Goal: Information Seeking & Learning: Learn about a topic

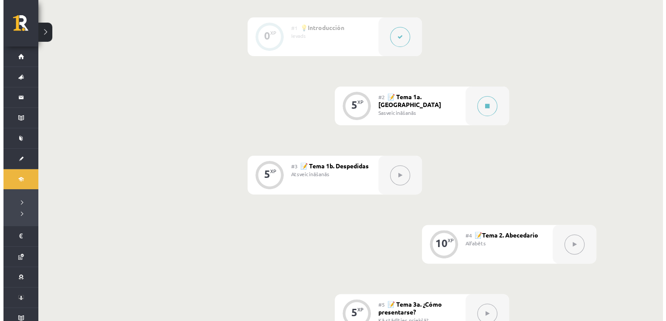
scroll to position [233, 0]
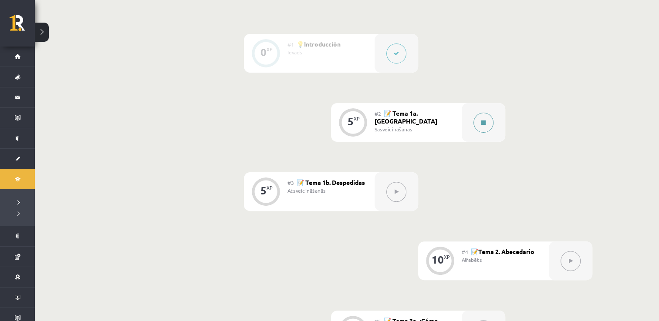
click at [454, 121] on button at bounding box center [484, 123] width 20 height 20
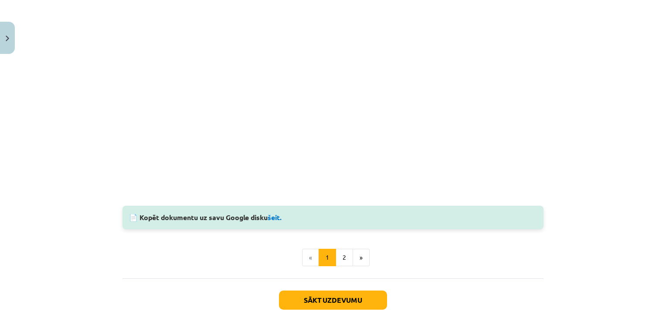
scroll to position [742, 0]
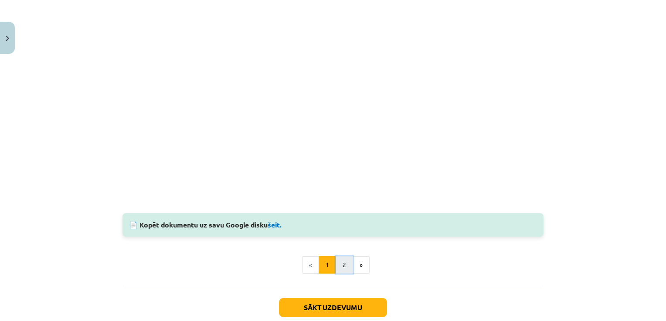
click at [338, 266] on button "2" at bounding box center [343, 265] width 17 height 17
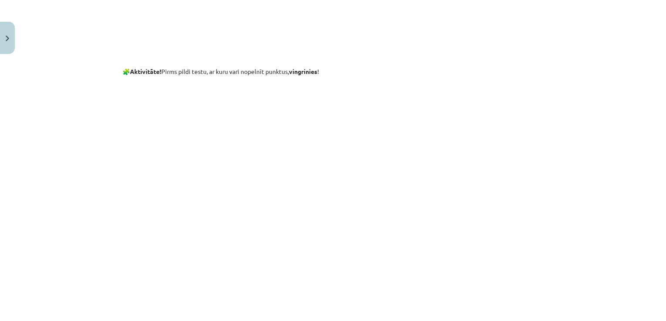
scroll to position [371, 0]
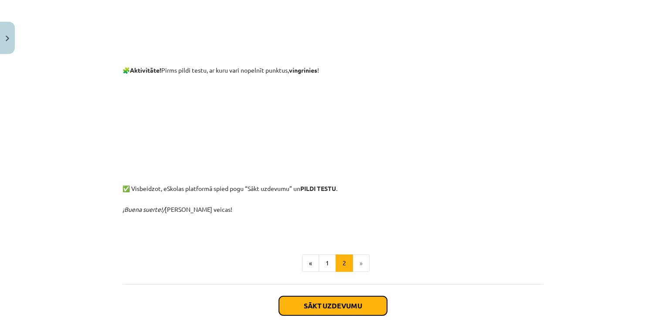
click at [331, 306] on button "Sākt uzdevumu" at bounding box center [333, 306] width 108 height 19
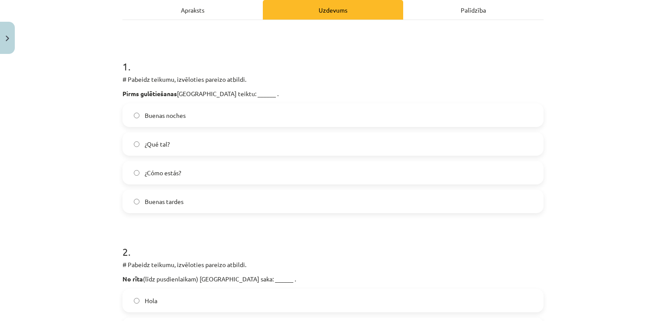
scroll to position [132, 0]
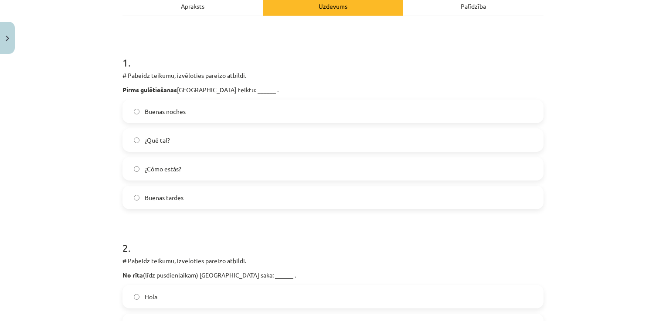
click at [194, 112] on label "Buenas noches" at bounding box center [332, 112] width 419 height 22
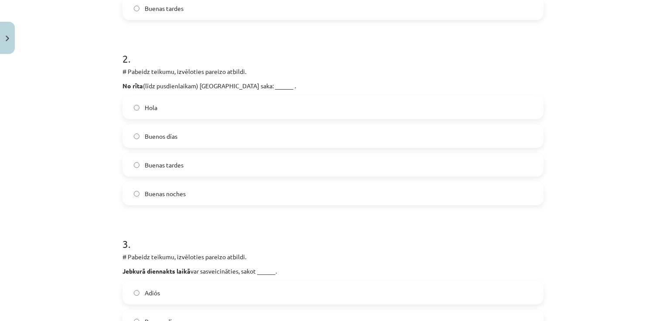
scroll to position [323, 0]
click at [177, 138] on label "Buenos días" at bounding box center [332, 135] width 419 height 22
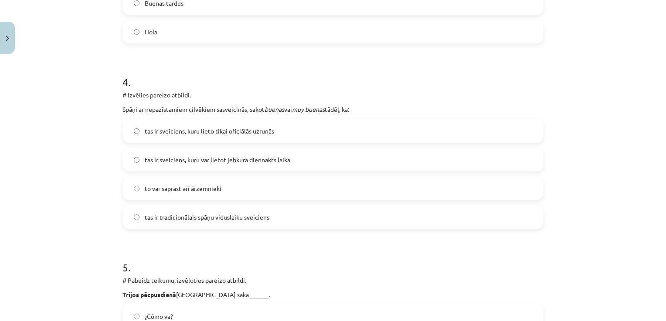
scroll to position [671, 0]
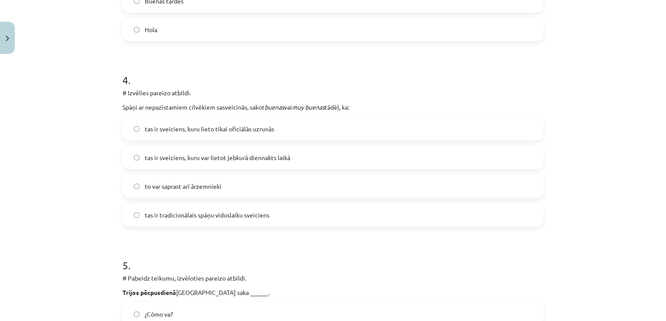
click at [148, 158] on span "tas ir sveiciens, kuru var lietot jebkurā diennakts laikā" at bounding box center [218, 157] width 146 height 9
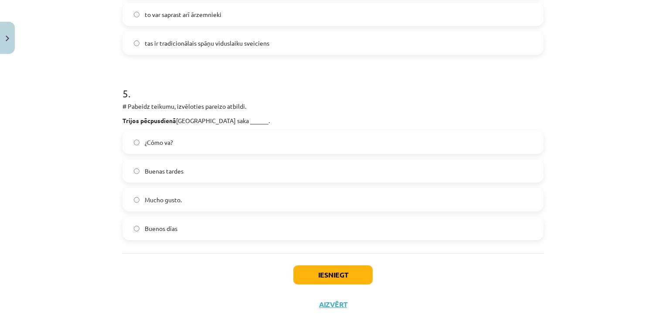
scroll to position [846, 0]
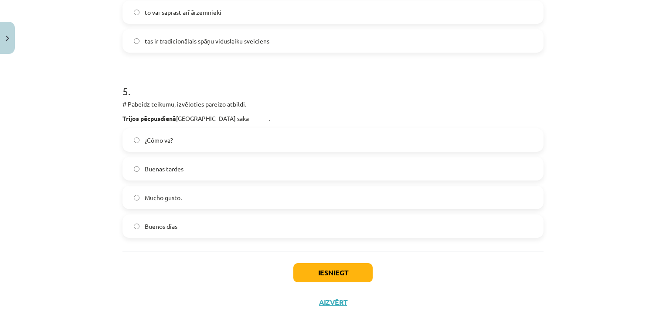
click at [171, 169] on span "Buenas tardes" at bounding box center [164, 169] width 39 height 9
click at [317, 267] on button "Iesniegt" at bounding box center [332, 273] width 79 height 19
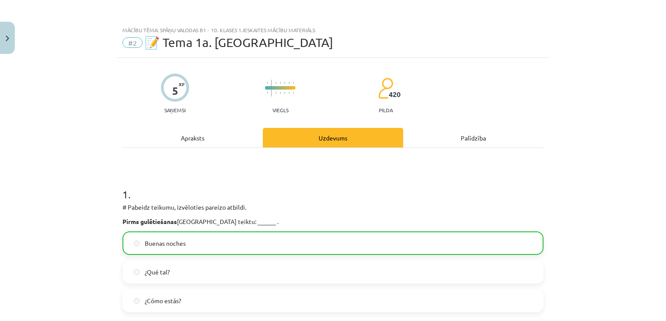
scroll to position [44, 0]
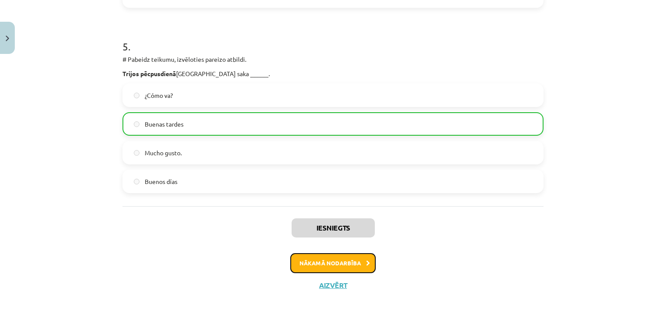
click at [338, 259] on button "Nākamā nodarbība" at bounding box center [332, 264] width 85 height 20
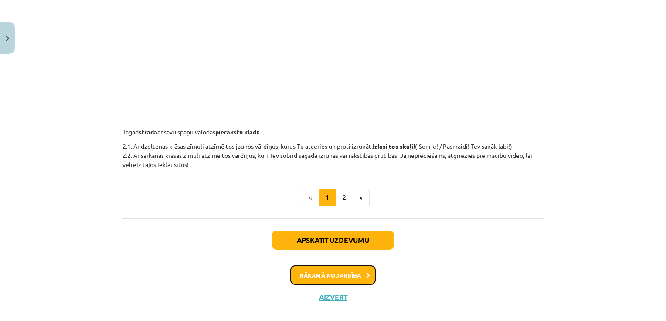
scroll to position [333, 0]
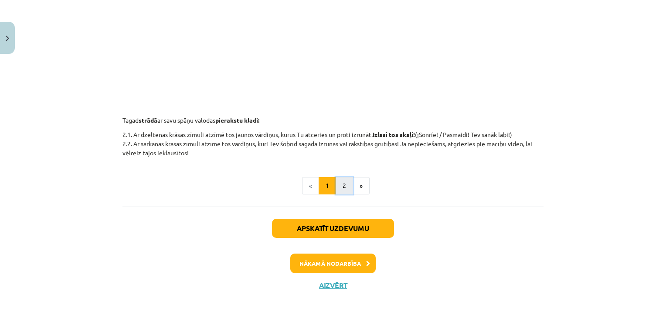
click at [339, 187] on button "2" at bounding box center [343, 185] width 17 height 17
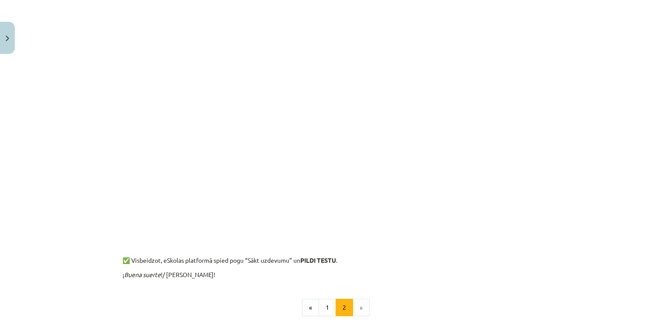
scroll to position [899, 0]
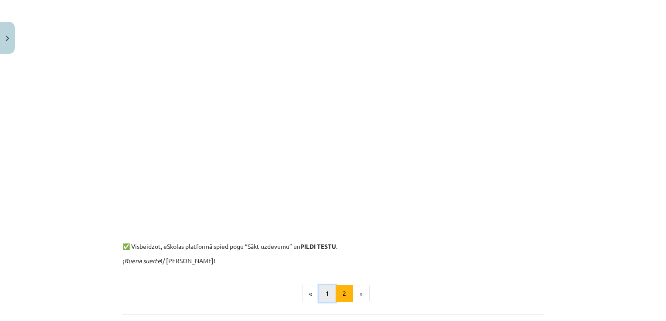
click at [318, 301] on button "1" at bounding box center [326, 293] width 17 height 17
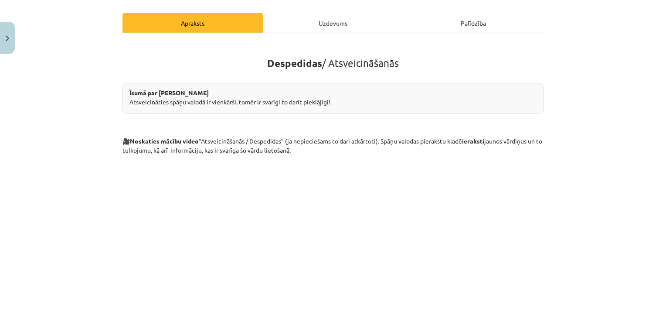
scroll to position [333, 0]
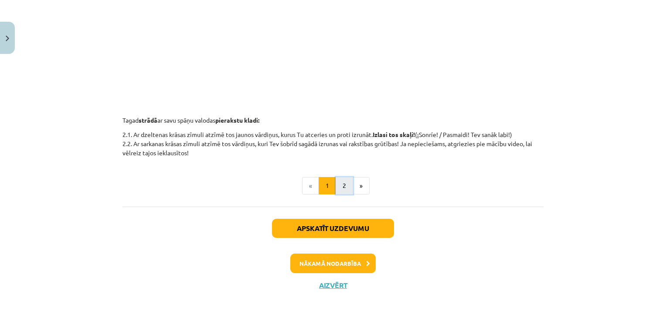
click at [337, 184] on button "2" at bounding box center [343, 185] width 17 height 17
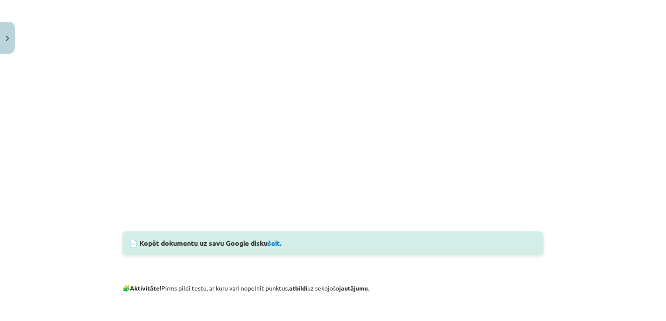
scroll to position [548, 0]
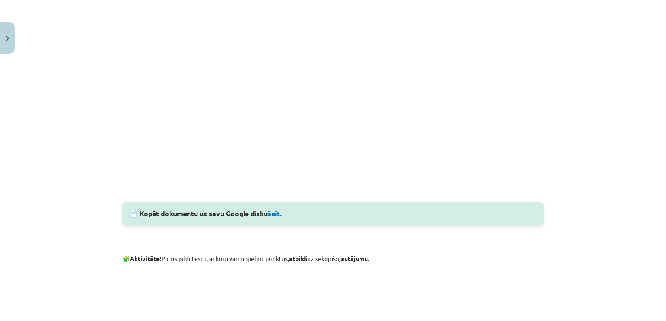
click at [277, 213] on link "šeit." at bounding box center [274, 213] width 14 height 9
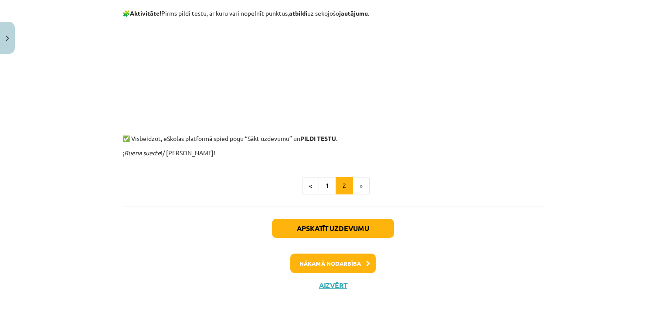
scroll to position [795, 0]
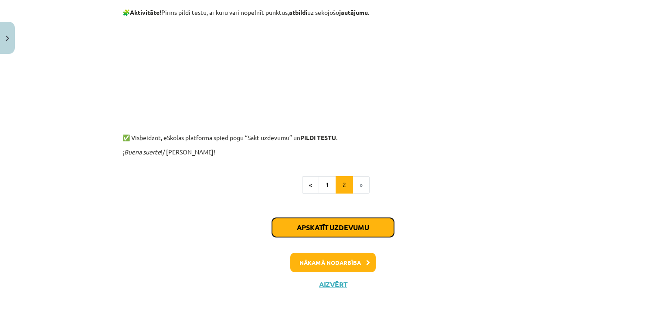
click at [342, 226] on button "Apskatīt uzdevumu" at bounding box center [333, 227] width 122 height 19
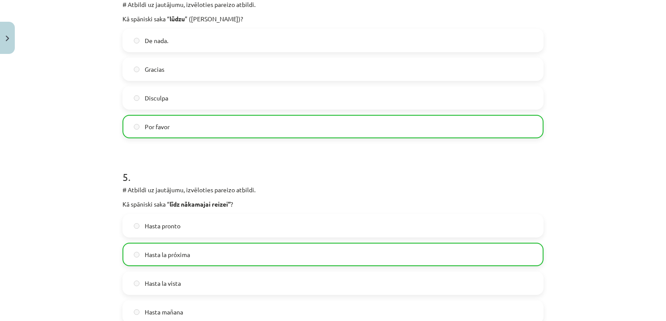
scroll to position [890, 0]
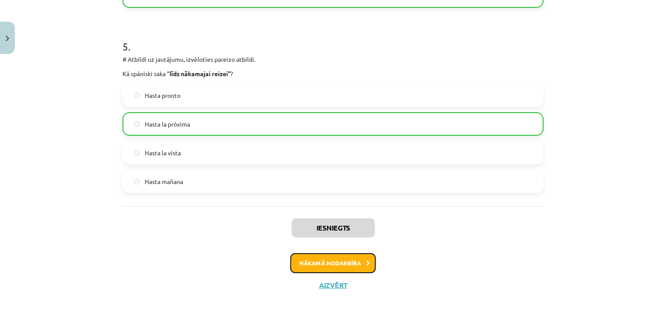
click at [354, 262] on button "Nākamā nodarbība" at bounding box center [332, 264] width 85 height 20
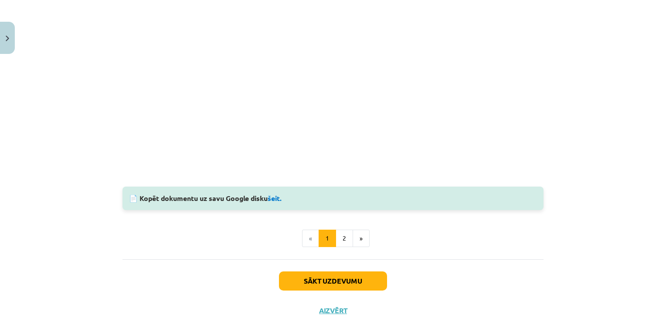
scroll to position [786, 0]
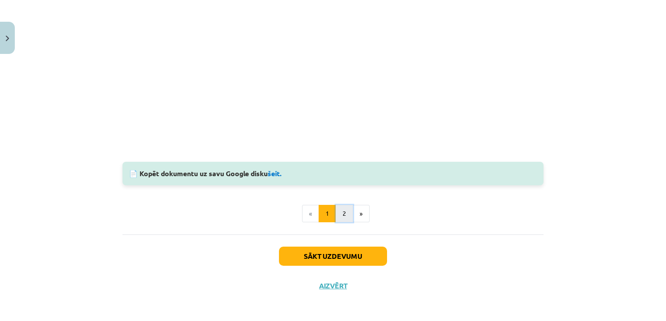
click at [342, 208] on button "2" at bounding box center [343, 213] width 17 height 17
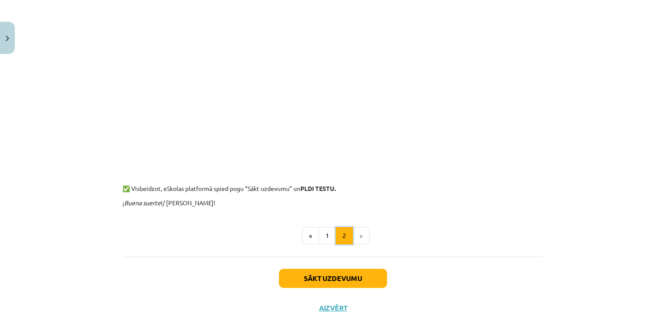
scroll to position [758, 0]
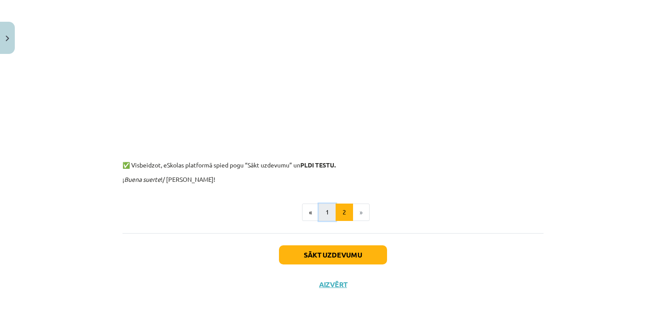
click at [328, 212] on button "1" at bounding box center [326, 212] width 17 height 17
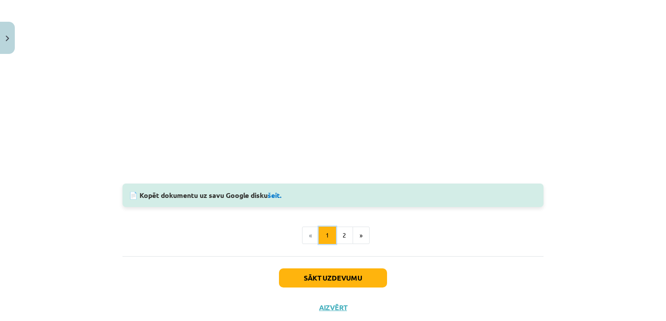
scroll to position [786, 0]
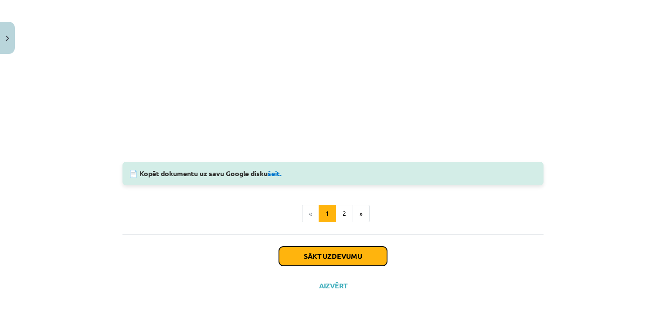
click at [335, 253] on button "Sākt uzdevumu" at bounding box center [333, 256] width 108 height 19
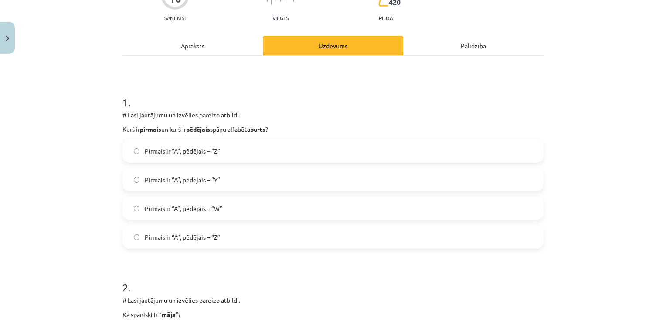
scroll to position [240, 0]
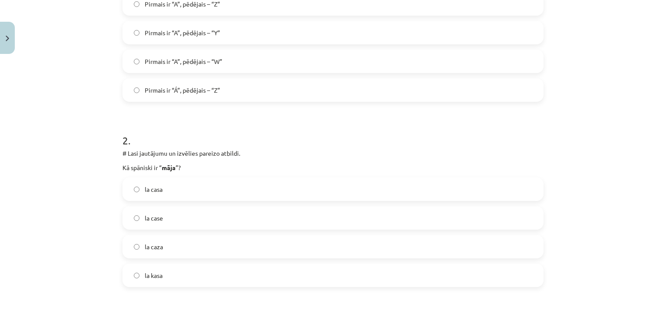
click at [135, 186] on label "la casa" at bounding box center [332, 190] width 419 height 22
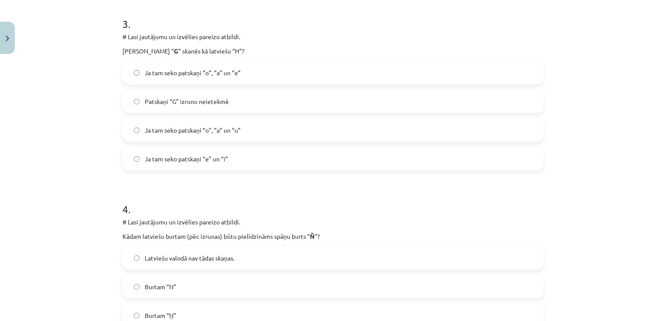
scroll to position [632, 0]
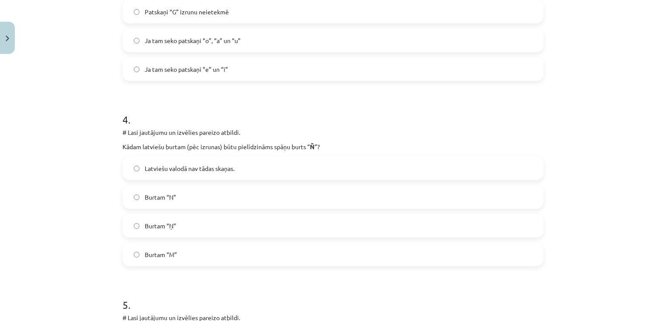
click at [131, 229] on label "Burtam “Ņ”" at bounding box center [332, 226] width 419 height 22
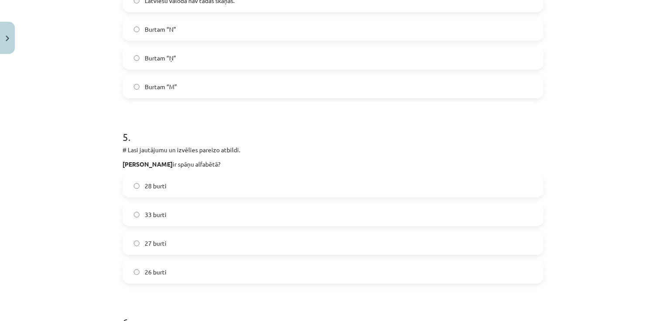
scroll to position [893, 0]
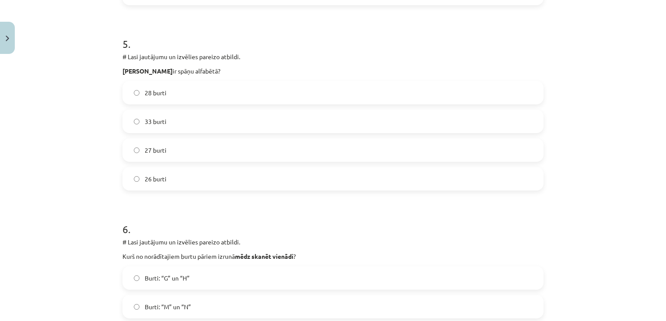
click at [149, 151] on span "27 burti" at bounding box center [156, 150] width 22 height 9
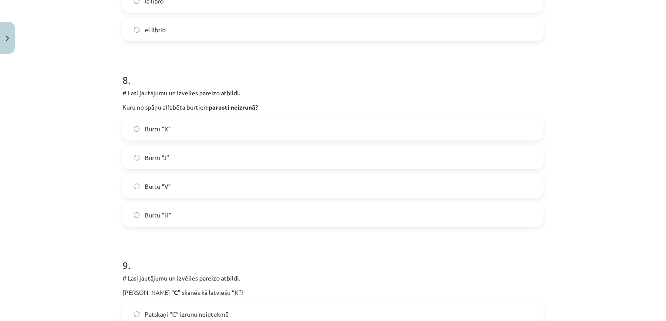
scroll to position [1416, 0]
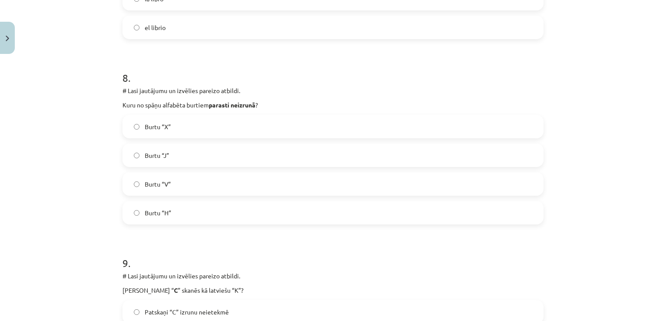
click at [140, 213] on label "Burtu “H”" at bounding box center [332, 213] width 419 height 22
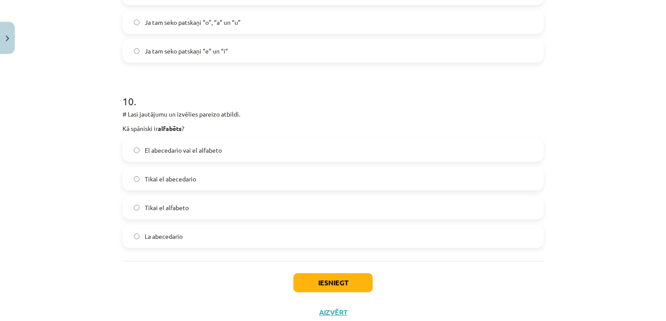
scroll to position [1764, 0]
click at [318, 281] on button "Iesniegt" at bounding box center [332, 282] width 79 height 19
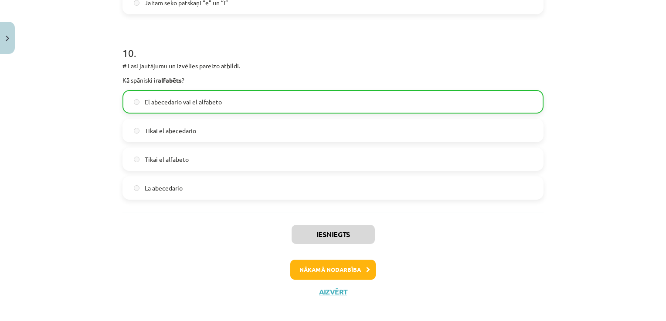
scroll to position [1818, 0]
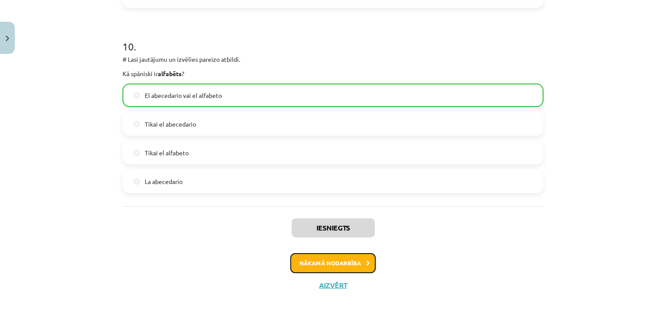
click at [311, 260] on button "Nākamā nodarbība" at bounding box center [332, 264] width 85 height 20
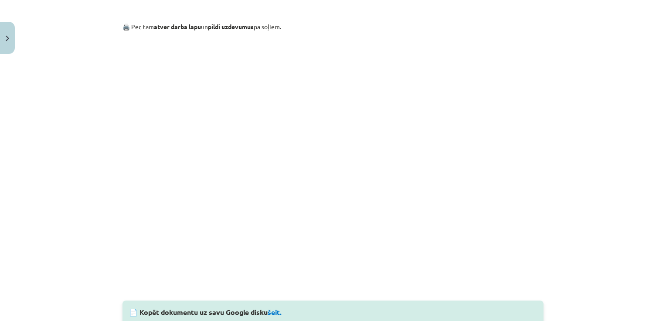
scroll to position [632, 0]
